Goal: Task Accomplishment & Management: Manage account settings

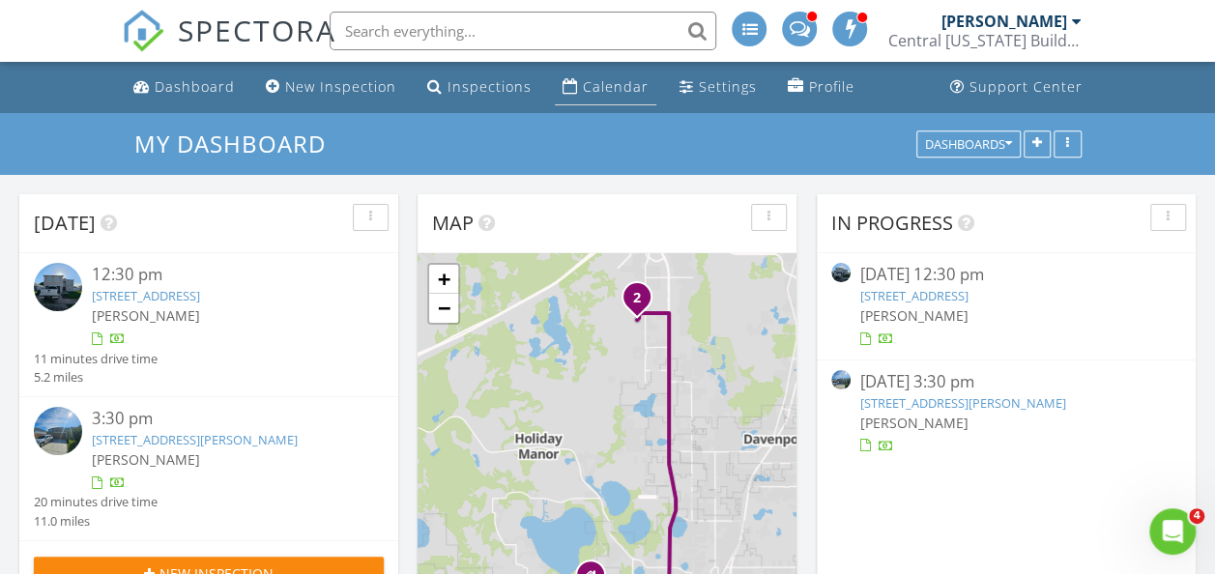
click at [600, 77] on div "Calendar" at bounding box center [616, 86] width 66 height 18
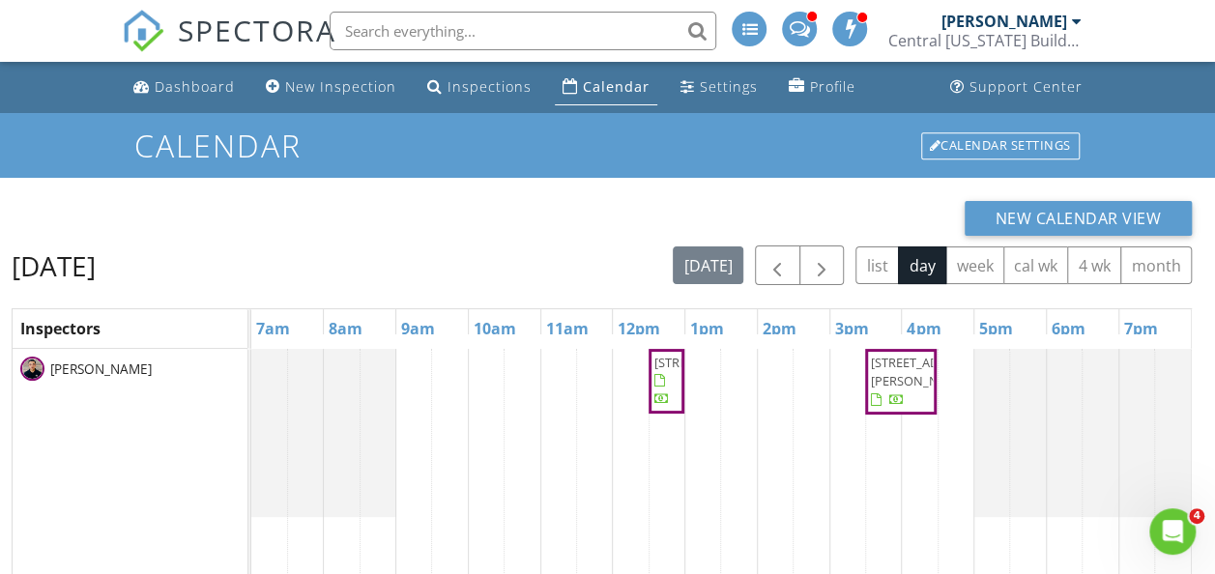
click at [666, 371] on span "5861 Windridge Dr , Winter Haven 33881" at bounding box center [708, 362] width 108 height 17
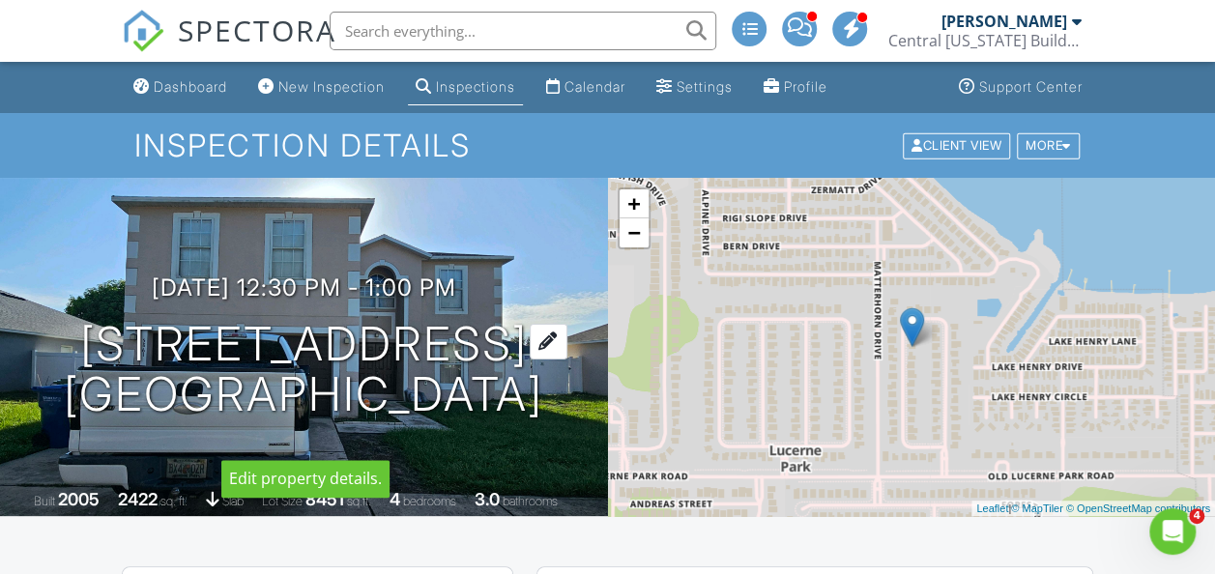
drag, startPoint x: 385, startPoint y: 437, endPoint x: 46, endPoint y: 332, distance: 354.0
click at [64, 332] on h1 "5861 Windridge Dr Winter Haven, FL 33881" at bounding box center [303, 370] width 479 height 102
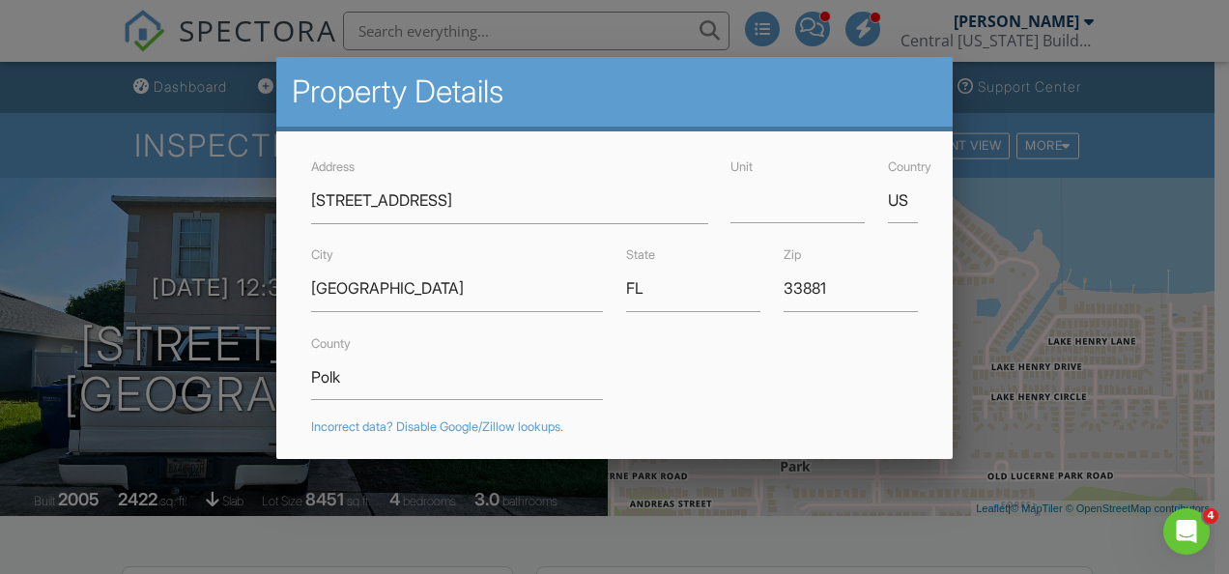
click at [46, 332] on div at bounding box center [614, 262] width 1229 height 718
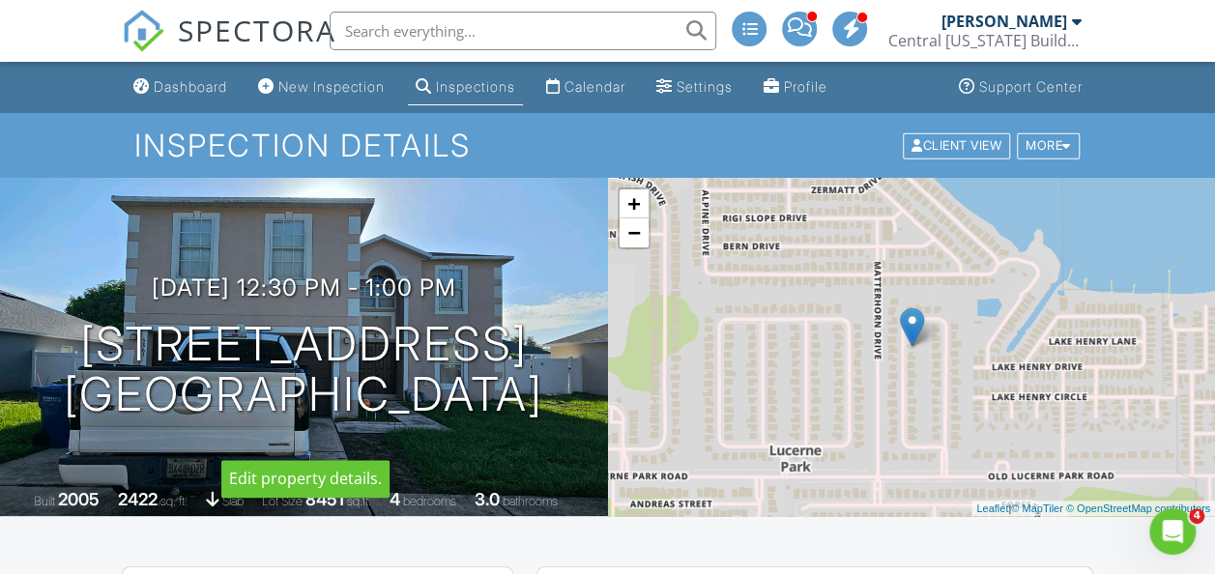
drag, startPoint x: 72, startPoint y: 321, endPoint x: 385, endPoint y: 418, distance: 328.0
click at [385, 419] on h1 "5861 Windridge Dr Winter Haven, FL 33881" at bounding box center [303, 370] width 479 height 102
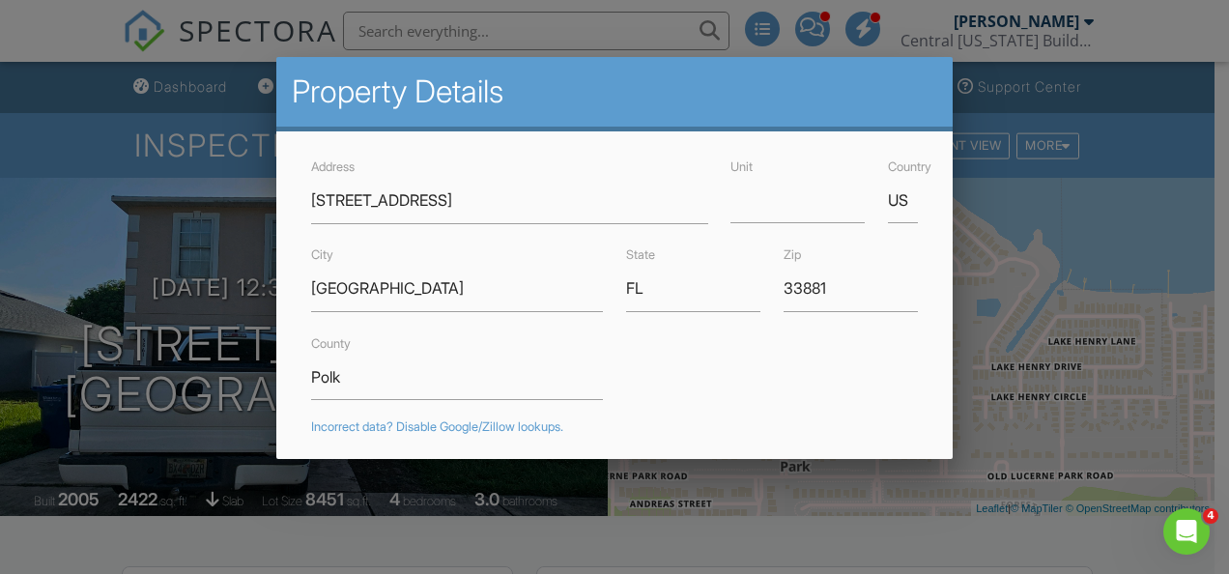
drag, startPoint x: 385, startPoint y: 418, endPoint x: 5, endPoint y: 361, distance: 384.2
click at [5, 361] on div at bounding box center [614, 262] width 1229 height 718
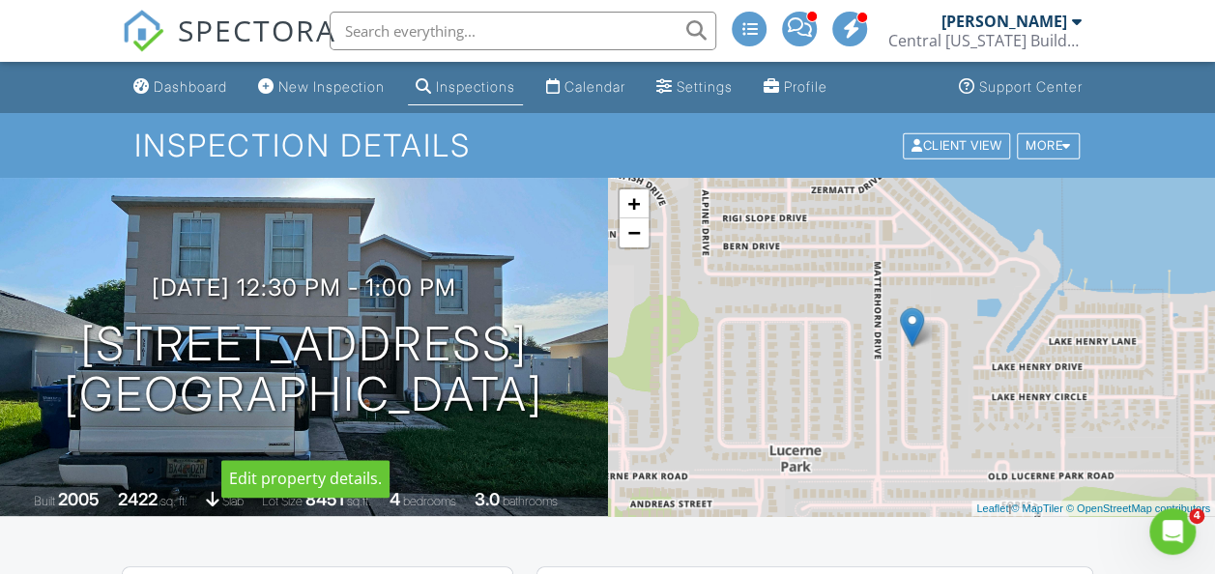
drag, startPoint x: 378, startPoint y: 442, endPoint x: 20, endPoint y: 302, distance: 384.1
click at [20, 302] on div "08/28/2025 12:30 pm - 1:00 pm 5861 Windridge Dr Winter Haven, FL 33881" at bounding box center [304, 347] width 608 height 146
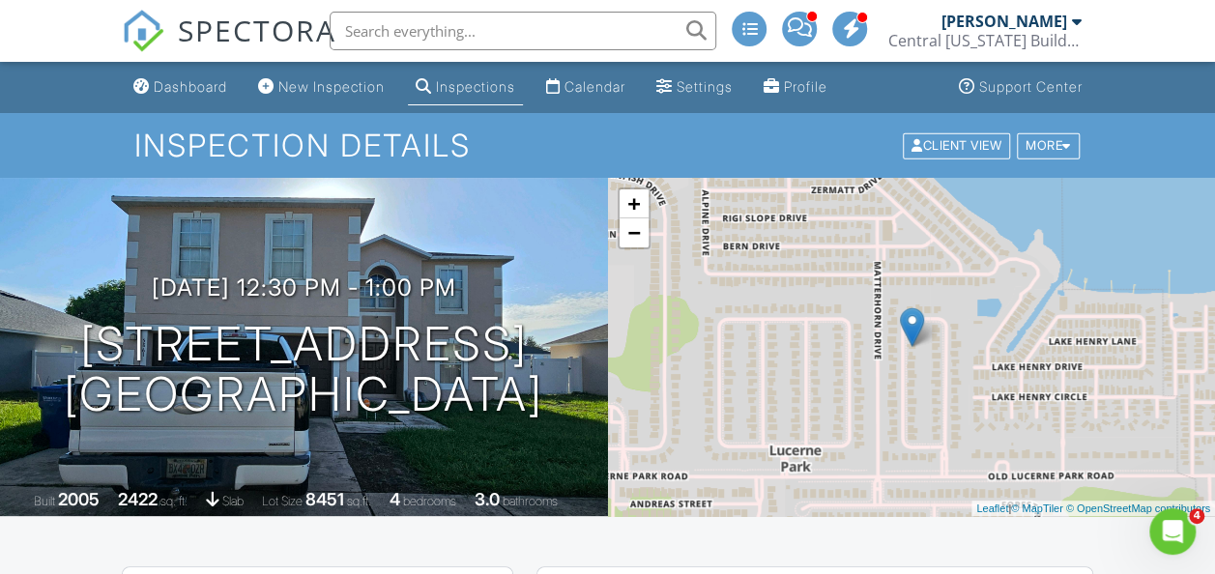
copy h1 "5861 Windridge Dr Winter Haven, FL 33881"
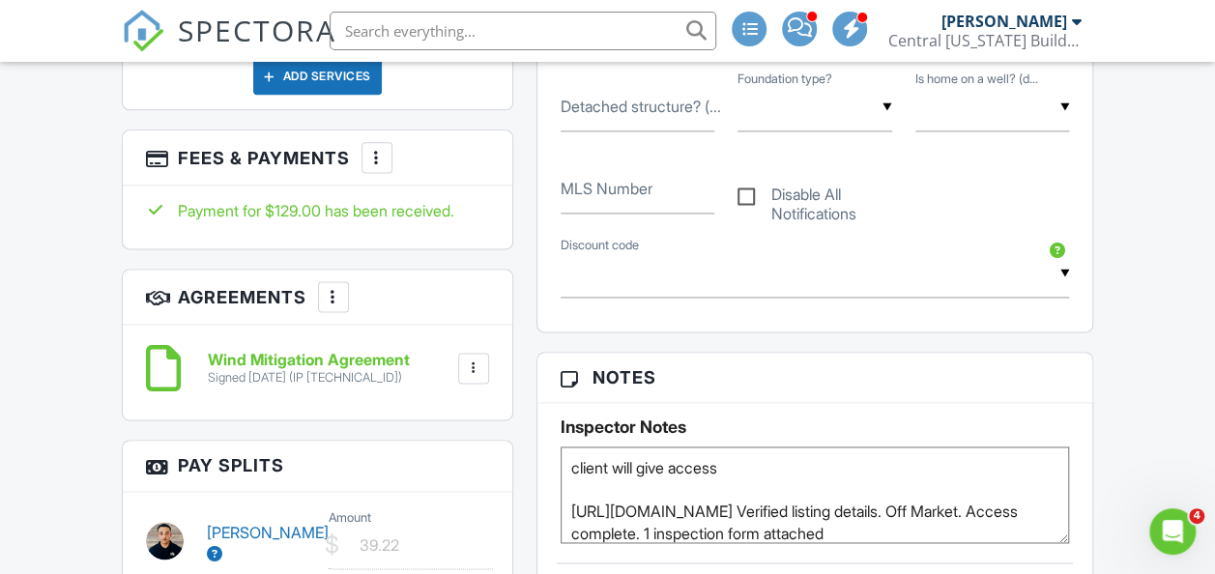
drag, startPoint x: 746, startPoint y: 474, endPoint x: 495, endPoint y: 442, distance: 253.3
click at [495, 442] on div "All emails and texts are disabled for this inspection! All emails and texts hav…" at bounding box center [608, 467] width 996 height 2241
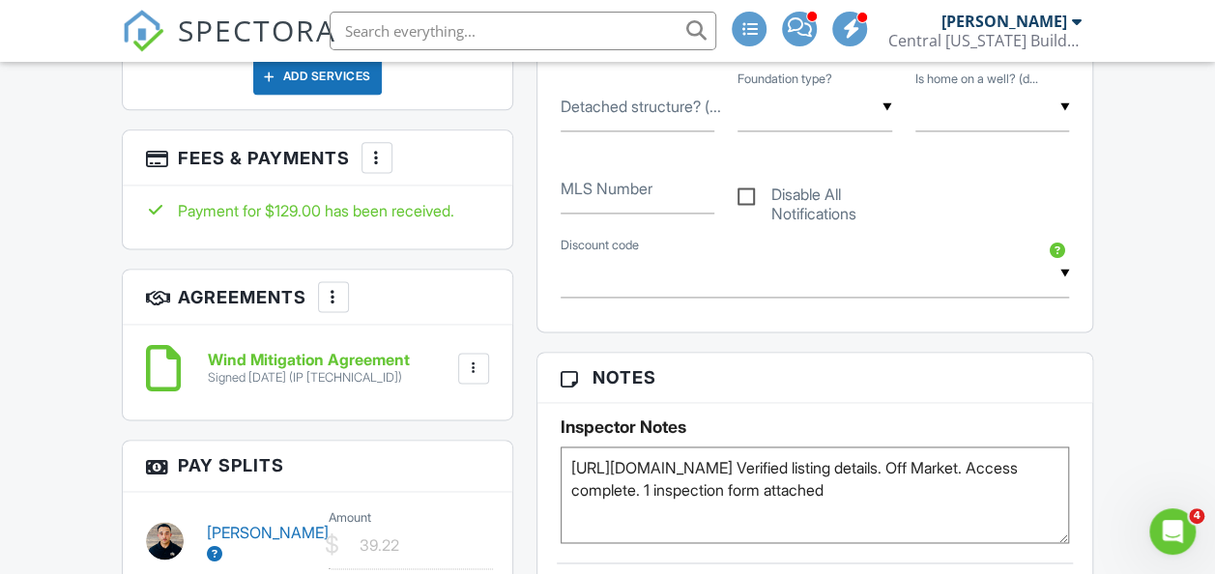
paste textarea "Permit 2019-00017448 Sep 06, 2019"
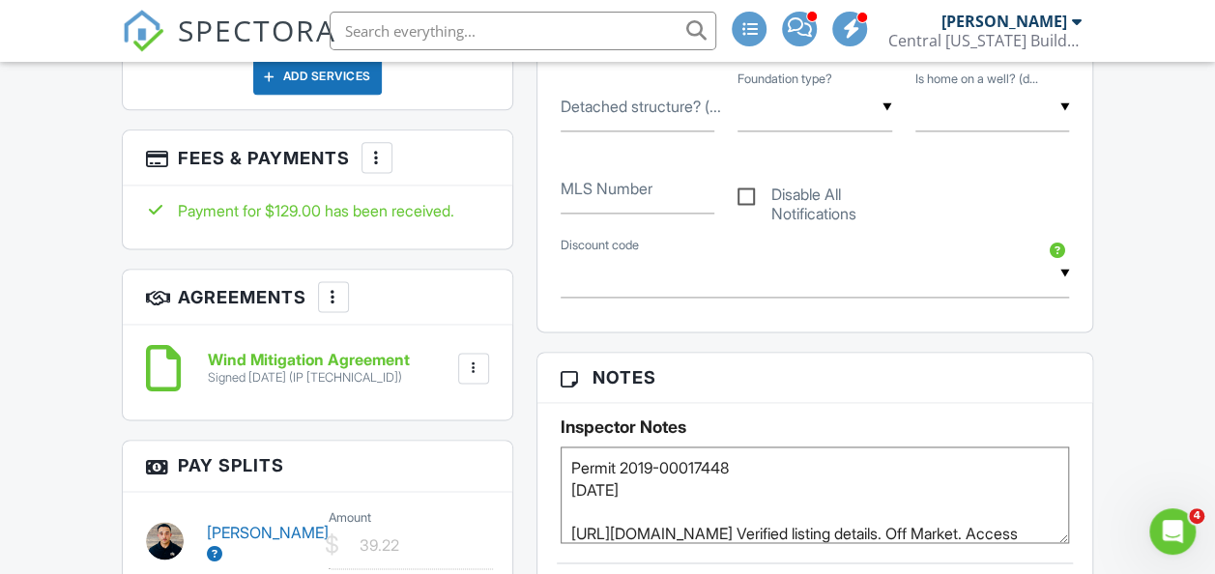
drag, startPoint x: 629, startPoint y: 481, endPoint x: 562, endPoint y: 483, distance: 67.7
click at [562, 483] on textarea "client will give access https://www.zillow.com/homedetails/5861-Windridge-Dr-Wi…" at bounding box center [815, 495] width 509 height 97
drag, startPoint x: 620, startPoint y: 455, endPoint x: 545, endPoint y: 456, distance: 74.4
click at [545, 456] on div "Inspector Notes client will give access https://www.zillow.com/homedetails/5861…" at bounding box center [815, 473] width 556 height 140
click at [572, 487] on textarea "client will give access https://www.zillow.com/homedetails/5861-Windridge-Dr-Wi…" at bounding box center [815, 495] width 509 height 97
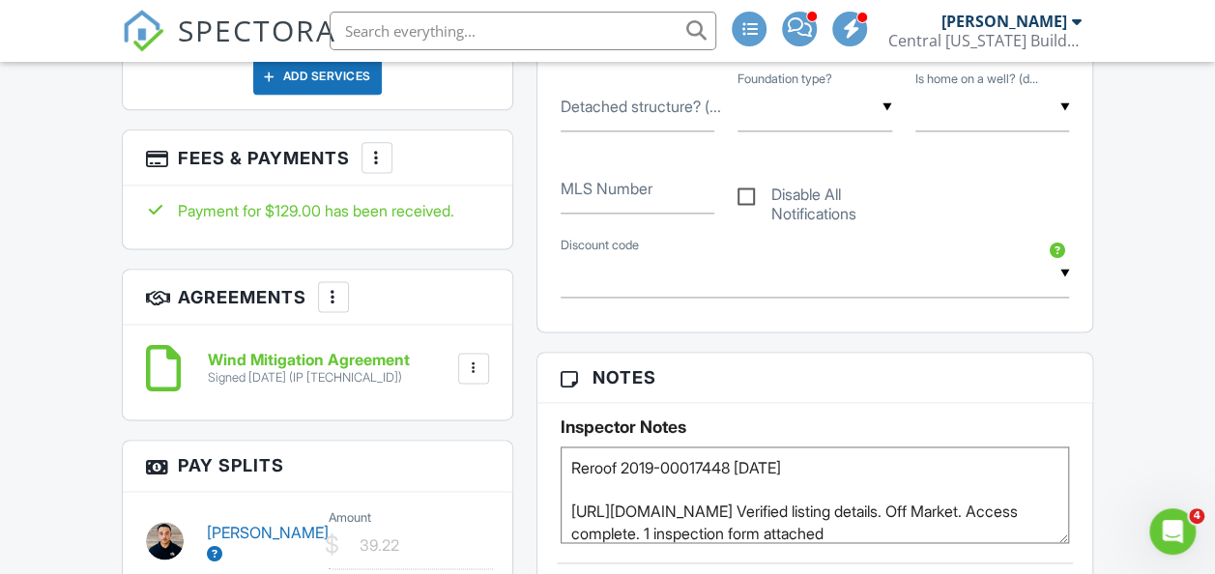
type textarea "Reroof 2019-00017448 09/06/2019 https://www.zillow.com/homedetails/5861-Windrid…"
click at [722, 387] on h3 "Notes" at bounding box center [815, 378] width 556 height 50
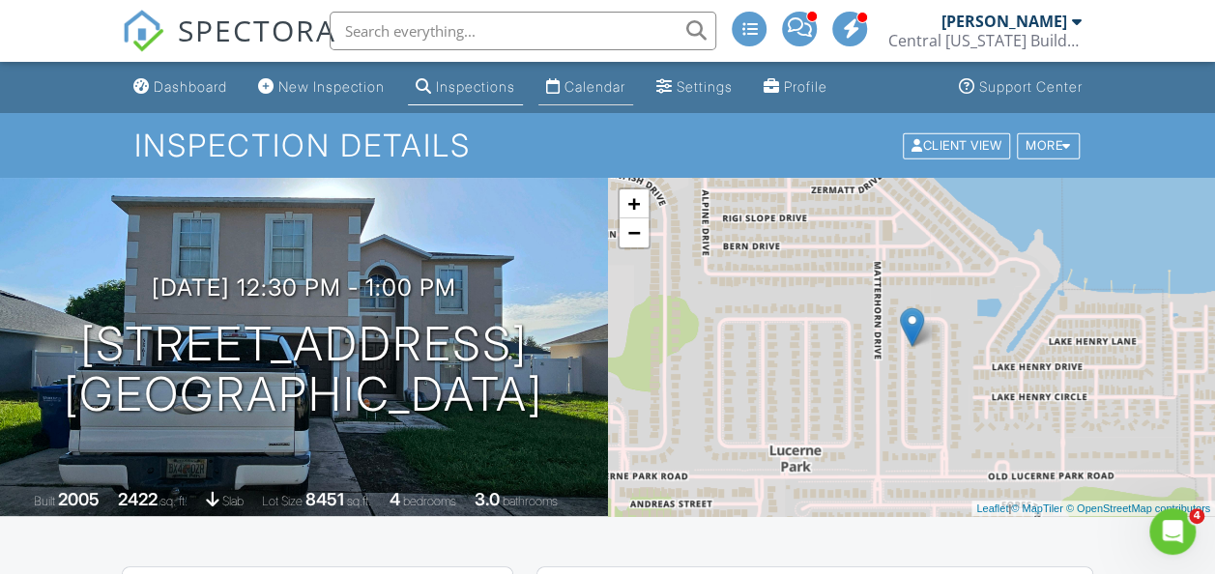
click at [582, 87] on link "Calendar" at bounding box center [585, 88] width 95 height 36
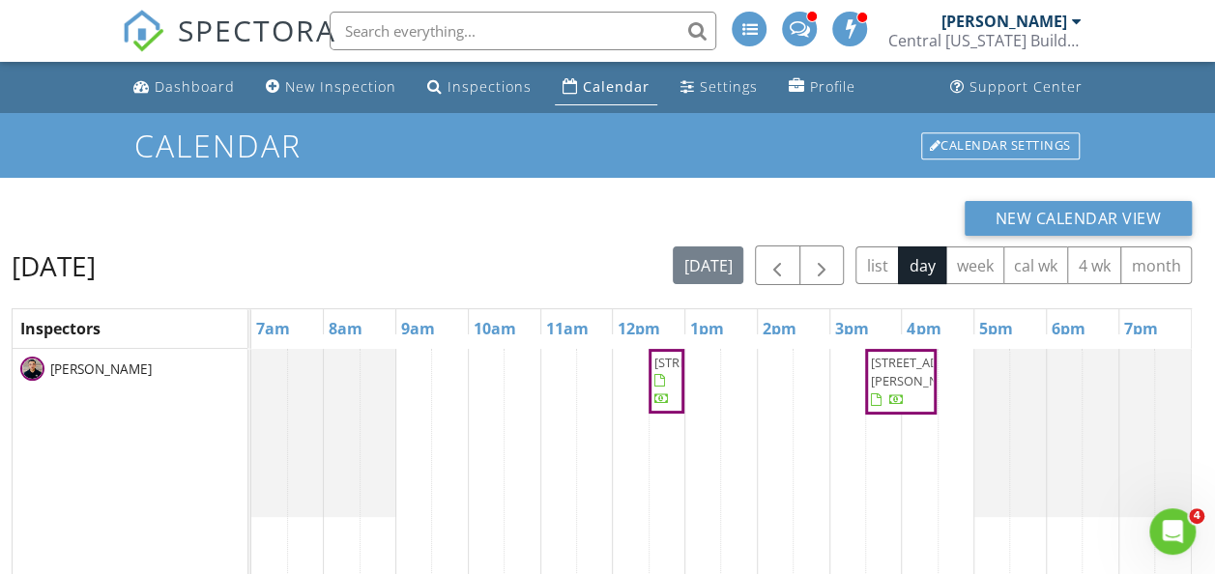
click at [870, 375] on div at bounding box center [868, 382] width 8 height 61
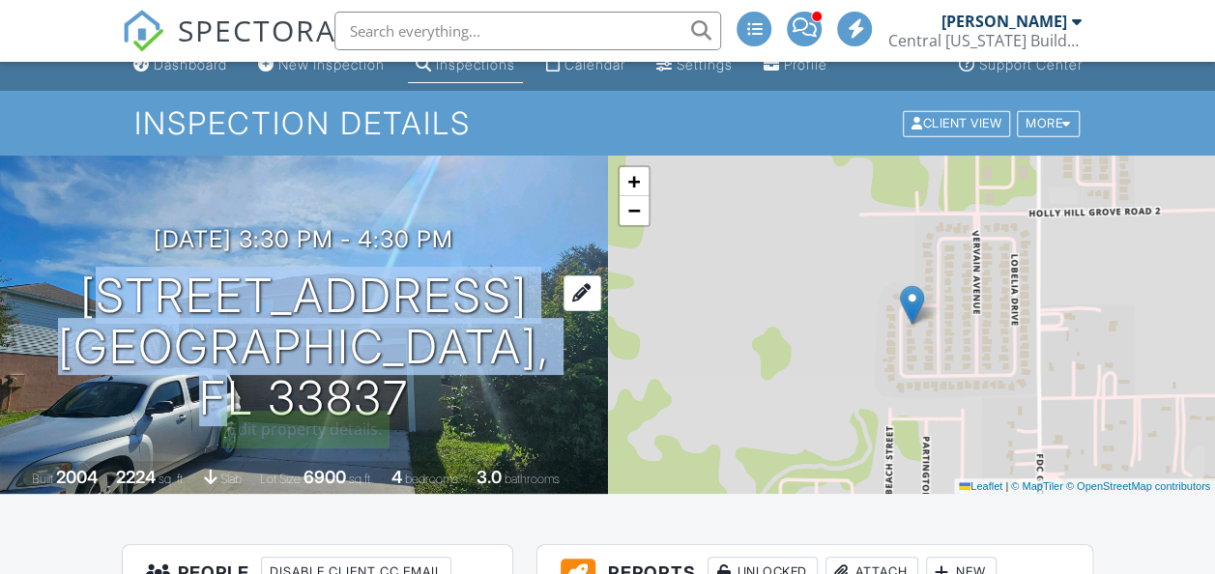
drag, startPoint x: 332, startPoint y: 371, endPoint x: 128, endPoint y: 329, distance: 209.3
click at [128, 329] on h1 "[STREET_ADDRESS] [GEOGRAPHIC_DATA], FL 33837" at bounding box center [304, 347] width 546 height 153
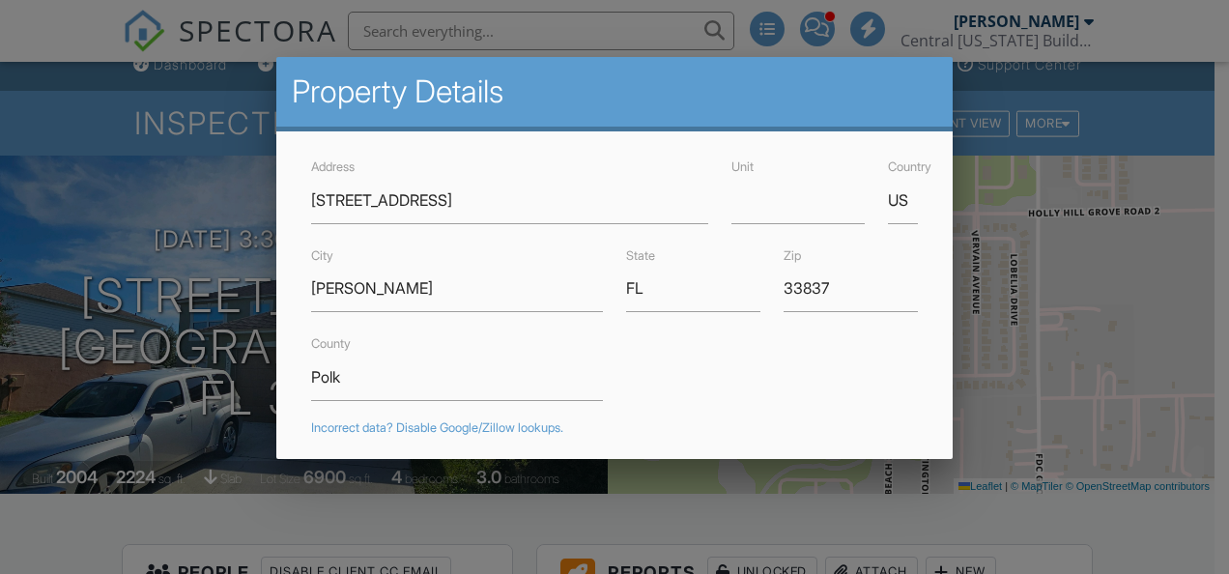
click at [128, 331] on div at bounding box center [614, 262] width 1229 height 718
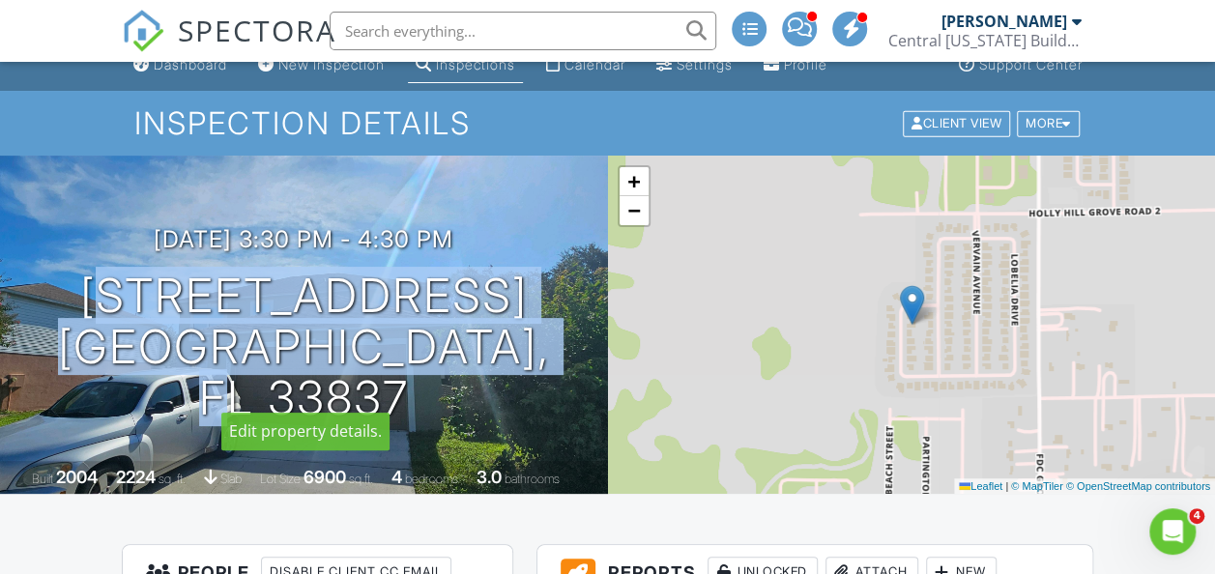
drag, startPoint x: 128, startPoint y: 331, endPoint x: 485, endPoint y: 412, distance: 366.7
click at [485, 412] on div "[DATE] 3:30 pm - 4:30 pm [STREET_ADDRESS] [GEOGRAPHIC_DATA], FL 33837 Built 200…" at bounding box center [304, 325] width 608 height 338
copy h1 "[STREET_ADDRESS][PERSON_NAME]"
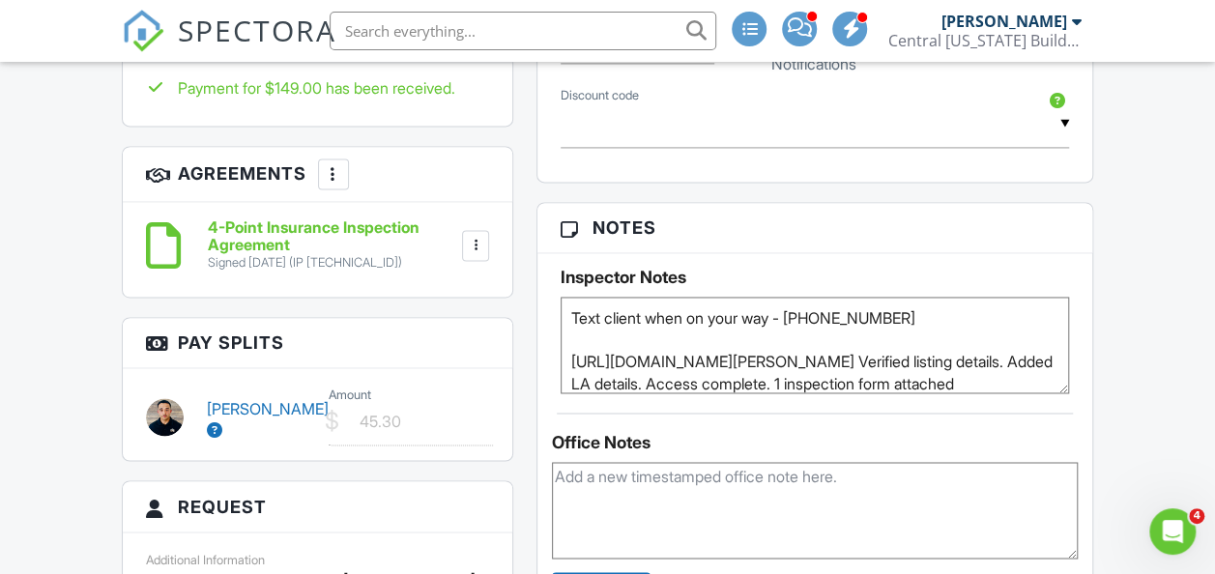
scroll to position [1368, 0]
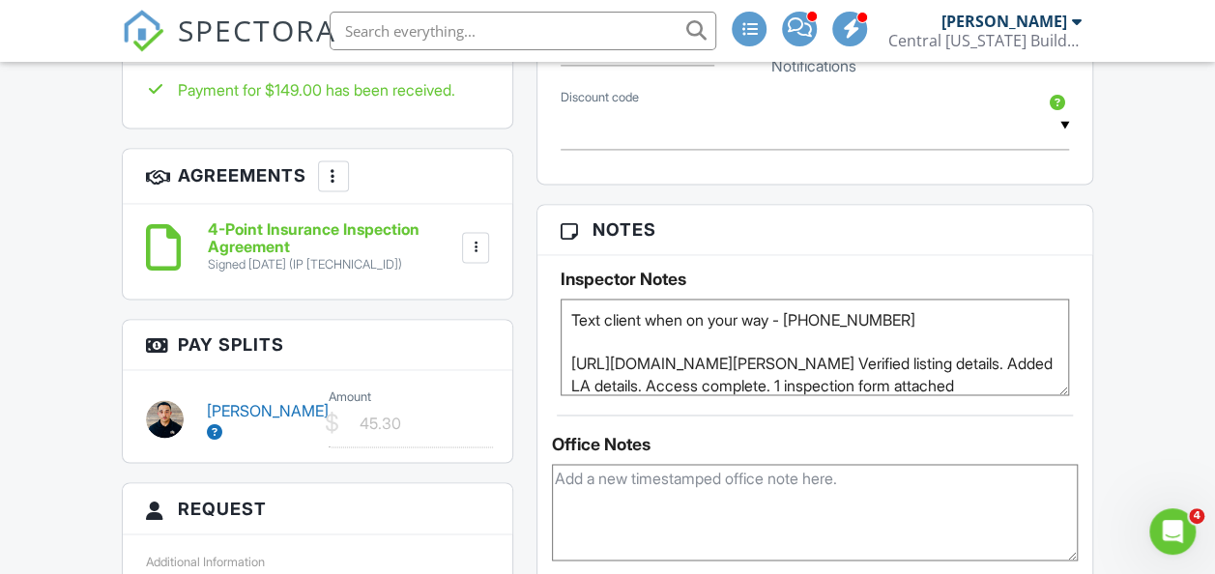
drag, startPoint x: 836, startPoint y: 321, endPoint x: 506, endPoint y: 331, distance: 329.7
click at [506, 331] on div "All emails and texts are disabled for this inspection! All emails and texts hav…" at bounding box center [608, 419] width 996 height 2441
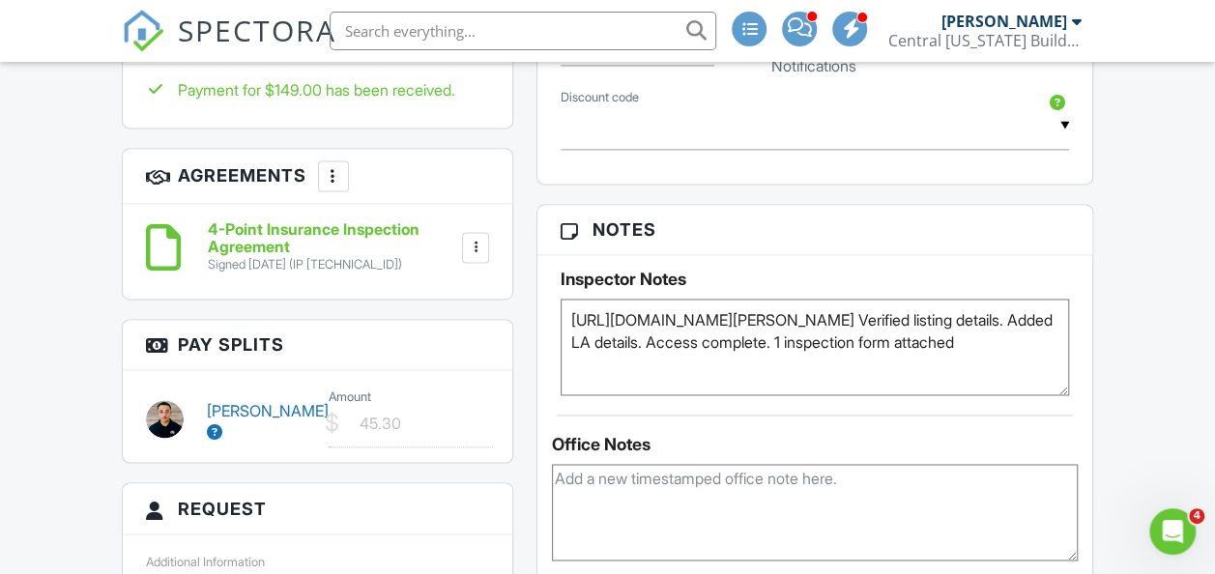
paste textarea "[DATE]"
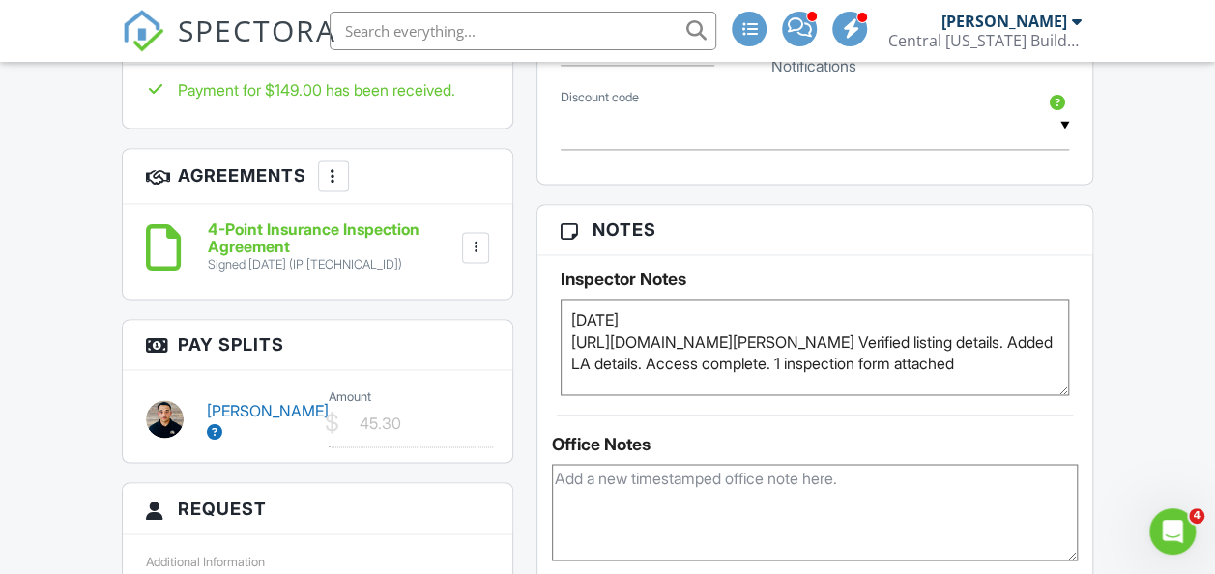
drag, startPoint x: 630, startPoint y: 313, endPoint x: 563, endPoint y: 314, distance: 66.7
click at [563, 314] on textarea "Text client when on your way - [PHONE_NUMBER] [URL][DOMAIN_NAME][PERSON_NAME] V…" at bounding box center [815, 347] width 509 height 97
click at [756, 311] on textarea "Text client when on your way - [PHONE_NUMBER] [URL][DOMAIN_NAME][PERSON_NAME] V…" at bounding box center [815, 347] width 509 height 97
click at [569, 340] on textarea "Text client when on your way - [PHONE_NUMBER] [URL][DOMAIN_NAME][PERSON_NAME] V…" at bounding box center [815, 347] width 509 height 97
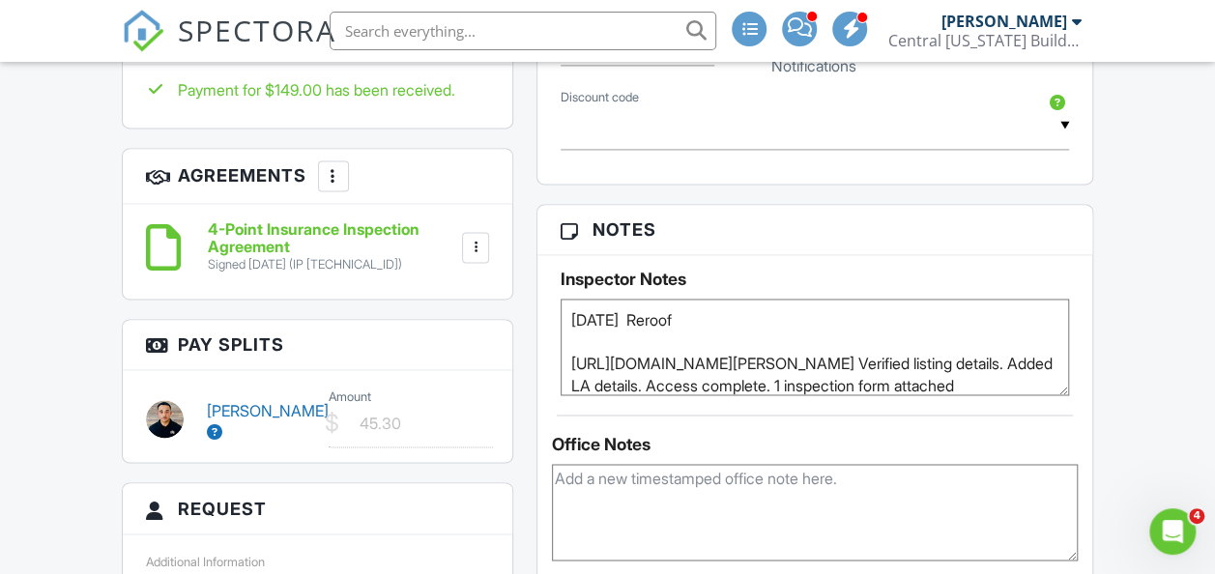
type textarea "[DATE] Reroof [URL][DOMAIN_NAME][PERSON_NAME] Verified listing details. Added L…"
click at [849, 255] on div "Inspector Notes Text client when on your way - [PHONE_NUMBER] [URL][DOMAIN_NAME…" at bounding box center [815, 325] width 556 height 140
